Goal: Information Seeking & Learning: Check status

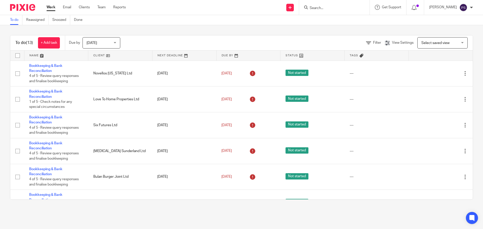
click at [317, 8] on input "Search" at bounding box center [331, 8] width 45 height 5
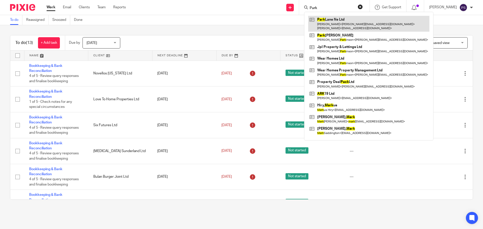
type input "Park"
click at [330, 27] on link at bounding box center [368, 24] width 121 height 16
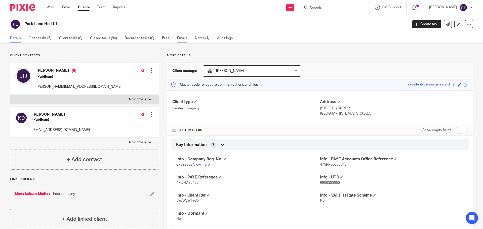
click at [184, 42] on link "Emails" at bounding box center [184, 38] width 14 height 10
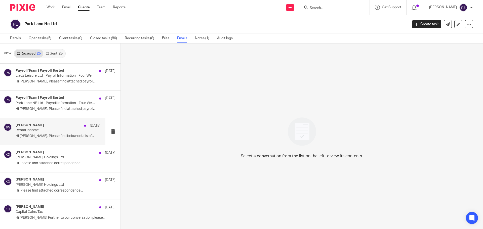
click at [38, 134] on p "Hi [PERSON_NAME], Please find below details of..." at bounding box center [58, 136] width 85 height 4
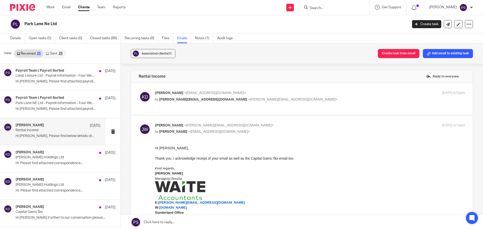
click at [221, 94] on span "<[EMAIL_ADDRESS][DOMAIN_NAME]>" at bounding box center [215, 93] width 62 height 4
checkbox input "true"
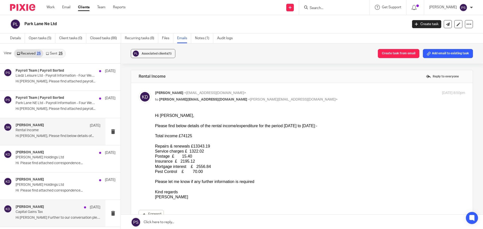
scroll to position [25, 0]
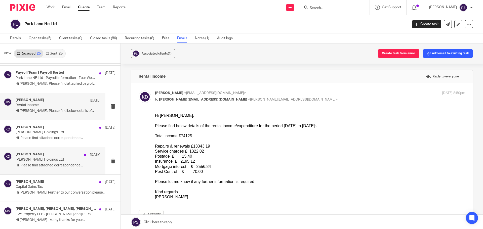
click at [46, 166] on p "Hi Please find attached correspondence..." at bounding box center [58, 165] width 85 height 4
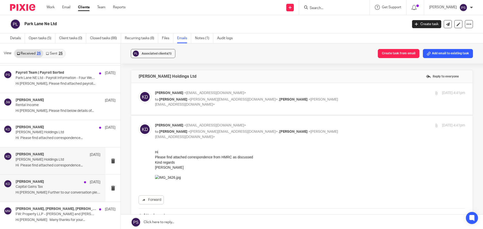
scroll to position [0, 0]
click at [35, 189] on p "Capital Gains Tax" at bounding box center [50, 187] width 68 height 4
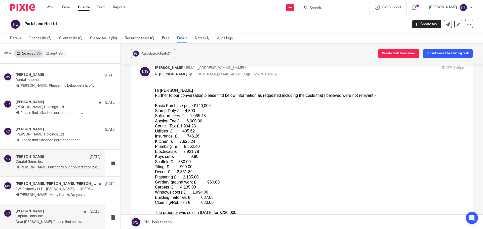
scroll to position [75, 0]
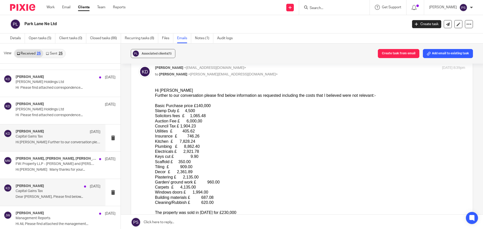
click at [36, 198] on p "Dear [PERSON_NAME], Please find below..." at bounding box center [58, 197] width 85 height 4
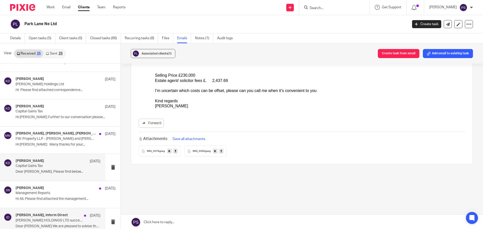
scroll to position [126, 0]
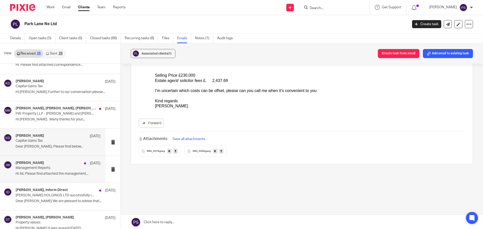
click at [45, 173] on p "Hi All, Please find attached the management..." at bounding box center [58, 174] width 85 height 4
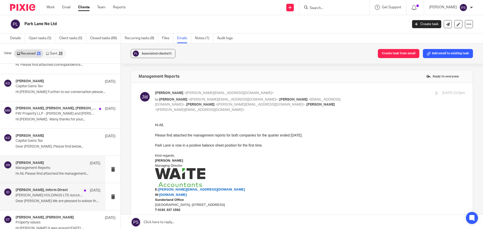
scroll to position [151, 0]
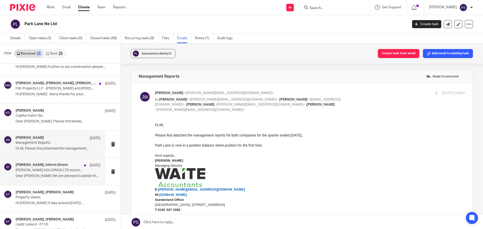
click at [59, 168] on p "[PERSON_NAME] HOLDINGS LTD successfully incorporated" at bounding box center [50, 170] width 68 height 4
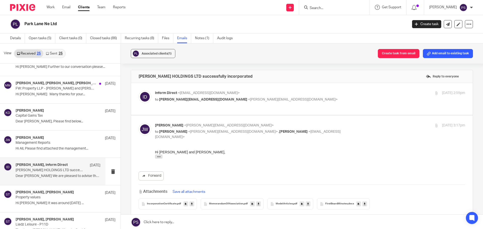
scroll to position [0, 0]
click at [57, 197] on p "Property values" at bounding box center [50, 197] width 68 height 4
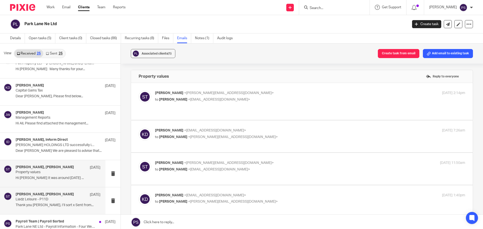
scroll to position [201, 0]
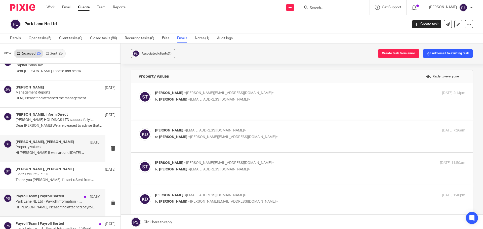
click at [51, 206] on p "Hi [PERSON_NAME], Please find attached payroll..." at bounding box center [58, 207] width 85 height 4
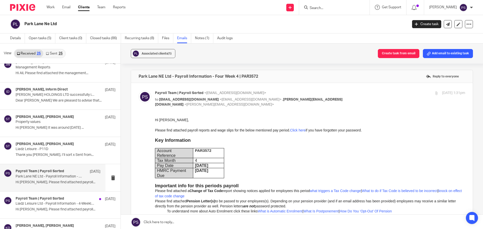
scroll to position [0, 0]
click at [50, 204] on p "Liadz Leisure Ltd - Payroll Information - 4-Weekly-04 | LIA3571" at bounding box center [50, 204] width 68 height 4
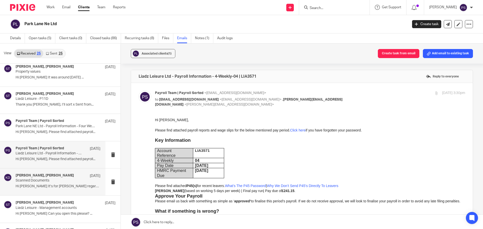
click at [53, 187] on p "Hi [PERSON_NAME] It’s for [PERSON_NAME] regards ..." at bounding box center [58, 186] width 85 height 4
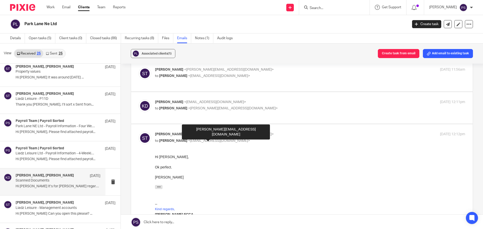
scroll to position [101, 0]
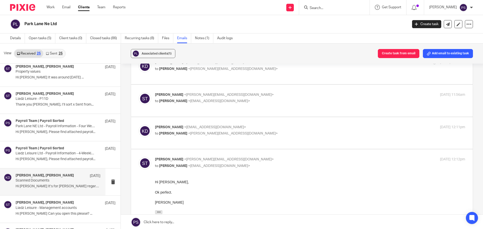
click at [178, 128] on label at bounding box center [302, 133] width 342 height 32
click at [139, 125] on input "checkbox" at bounding box center [138, 124] width 0 height 0
checkbox input "true"
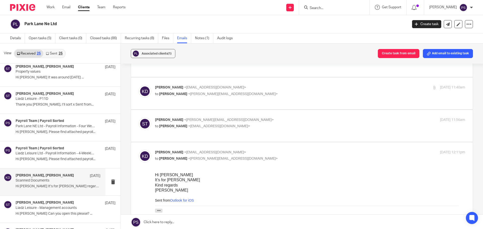
scroll to position [50, 0]
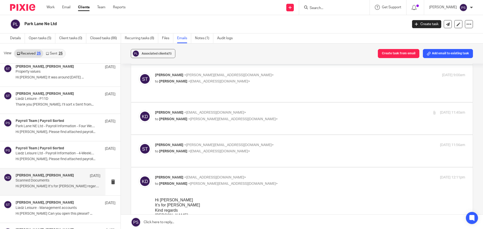
click at [175, 144] on span "[PERSON_NAME]" at bounding box center [169, 145] width 28 height 4
checkbox input "true"
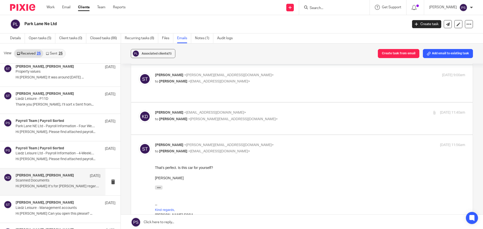
scroll to position [0, 0]
click at [184, 116] on div "[PERSON_NAME] <[EMAIL_ADDRESS][DOMAIN_NAME]> to [PERSON_NAME] <[PERSON_NAME][EM…" at bounding box center [258, 116] width 207 height 12
checkbox input "true"
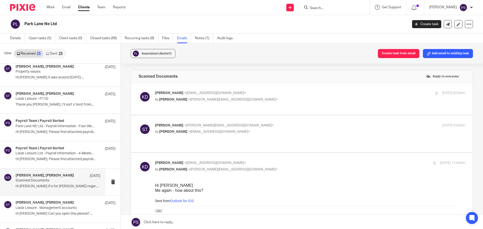
click at [172, 117] on label at bounding box center [302, 133] width 342 height 37
click at [139, 123] on input "checkbox" at bounding box center [138, 123] width 0 height 0
checkbox input "true"
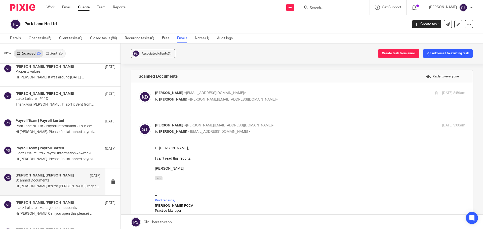
click at [179, 94] on span "[PERSON_NAME]" at bounding box center [169, 93] width 28 height 4
checkbox input "true"
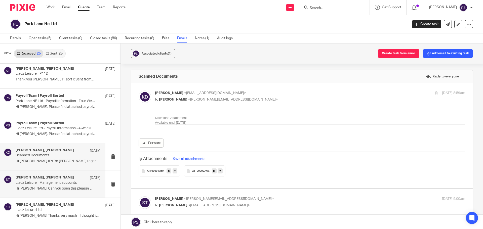
click at [37, 182] on p "Liadz Leisure - Management accounts" at bounding box center [50, 183] width 68 height 4
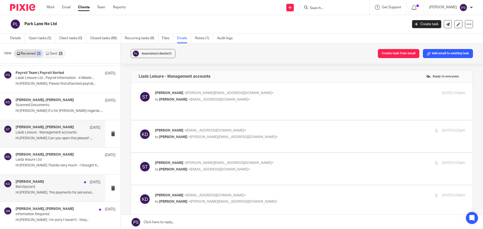
click at [37, 190] on div "[PERSON_NAME] [DATE][PERSON_NAME] Hi [PERSON_NAME], The payments for personal..." at bounding box center [58, 188] width 85 height 17
